Goal: Find specific page/section: Find specific page/section

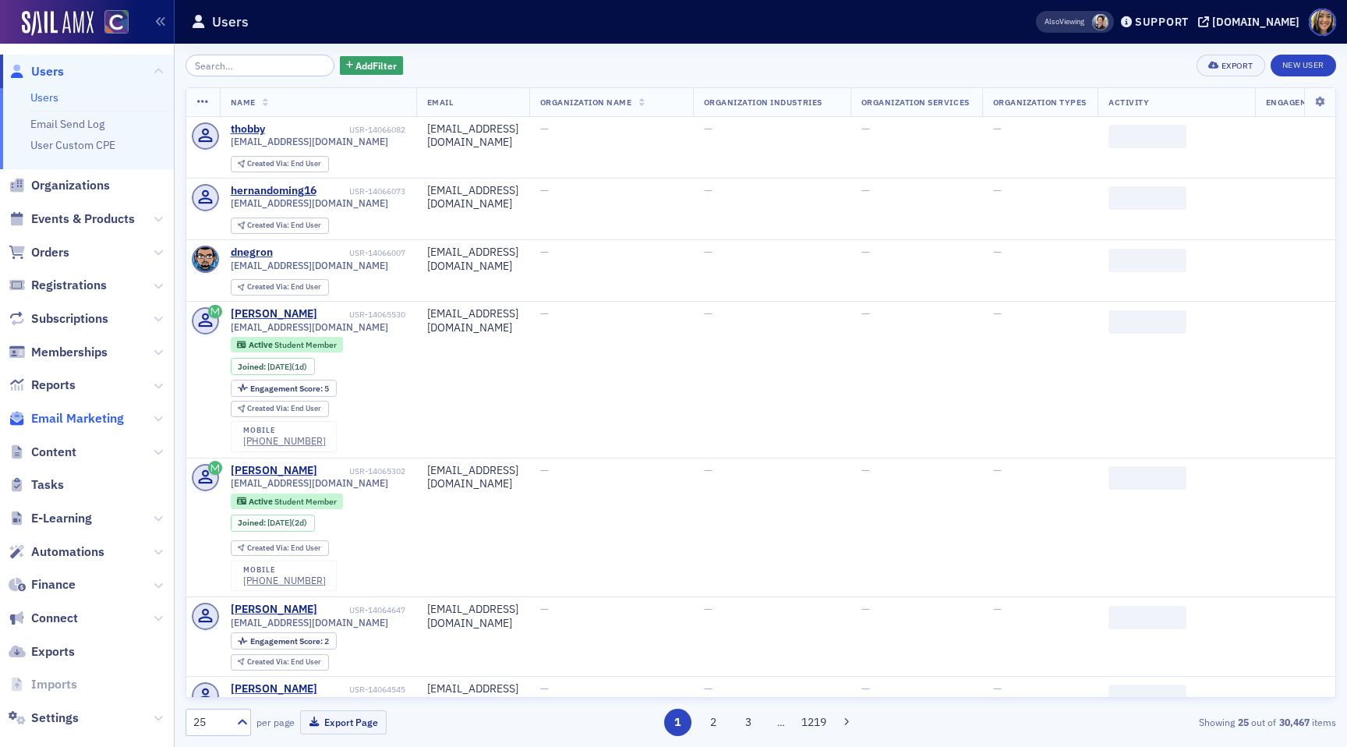
click at [102, 416] on span "Email Marketing" at bounding box center [77, 418] width 93 height 17
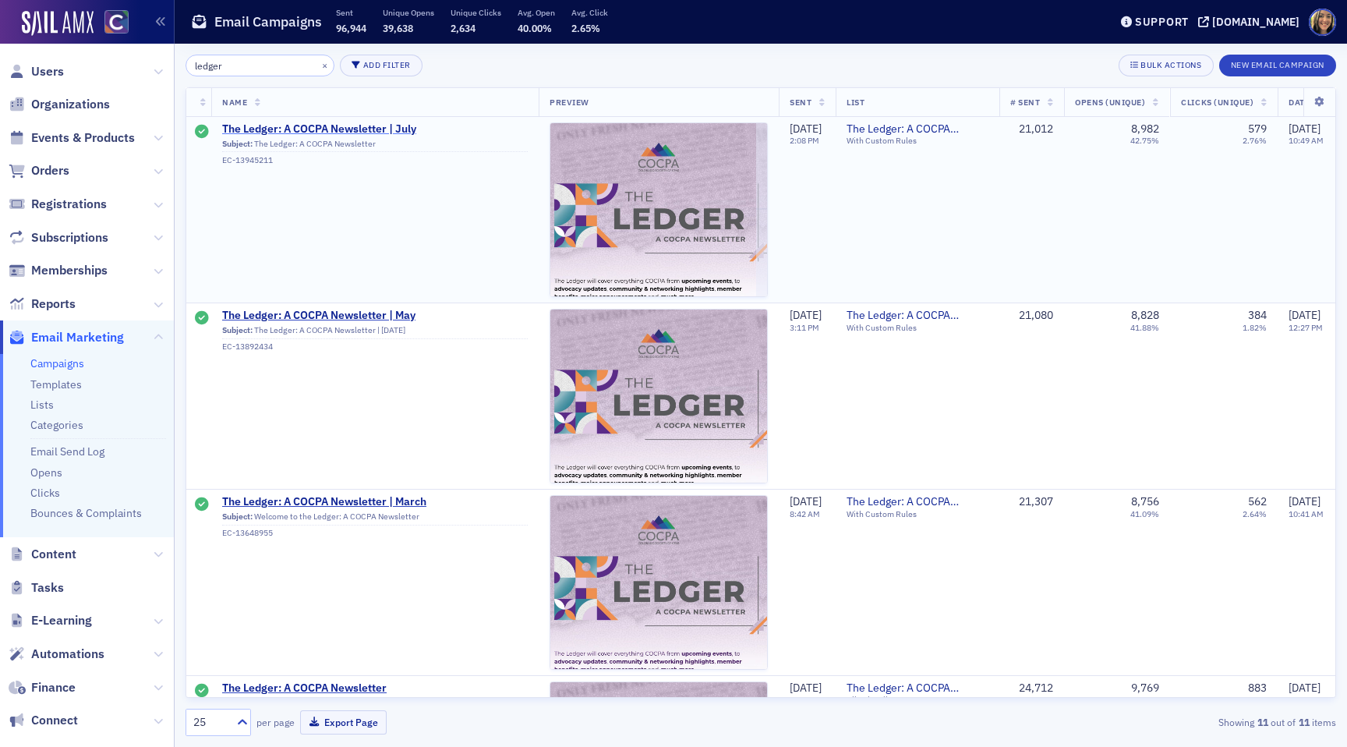
type input "ledger"
click at [331, 125] on span "The Ledger: A COCPA Newsletter | July" at bounding box center [375, 129] width 306 height 14
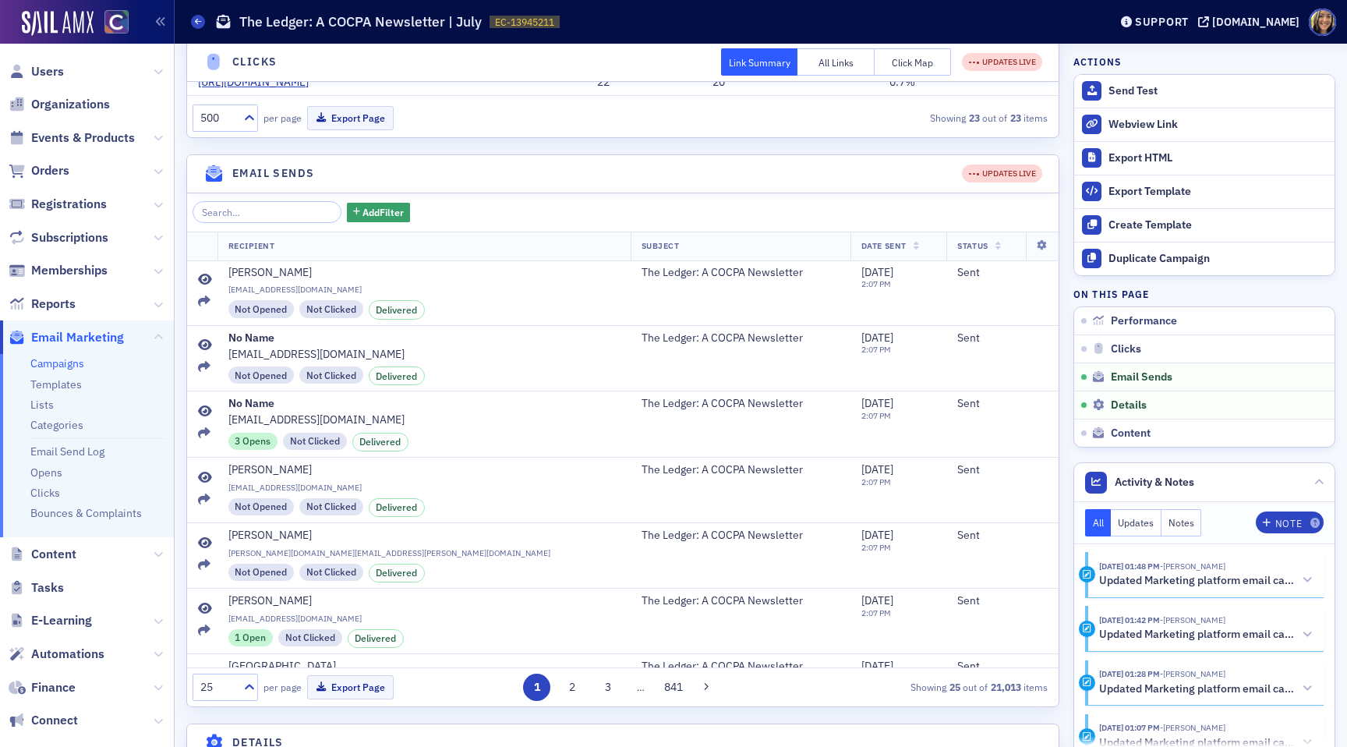
scroll to position [978, 0]
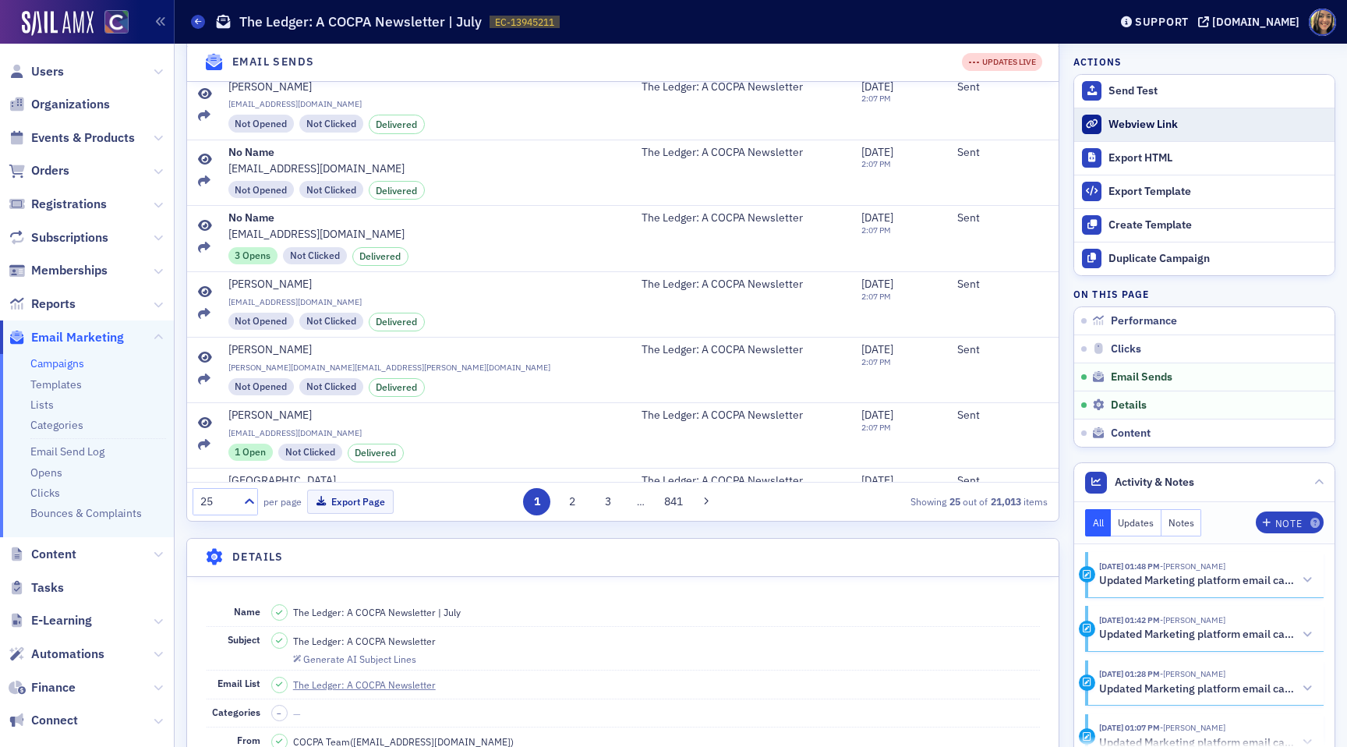
click at [1125, 128] on div "Webview Link" at bounding box center [1217, 125] width 218 height 14
